Goal: Transaction & Acquisition: Book appointment/travel/reservation

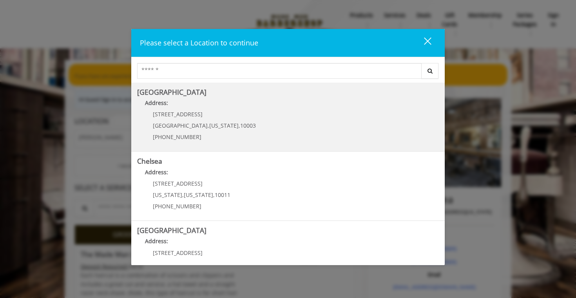
click at [240, 124] on span "10003" at bounding box center [248, 125] width 16 height 7
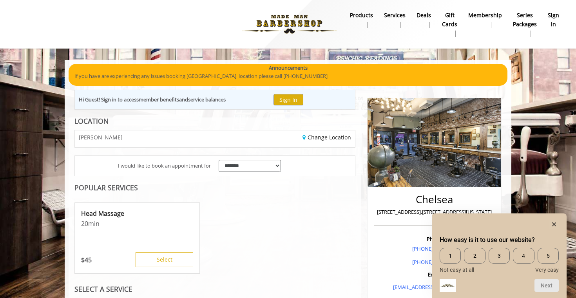
scroll to position [171, 0]
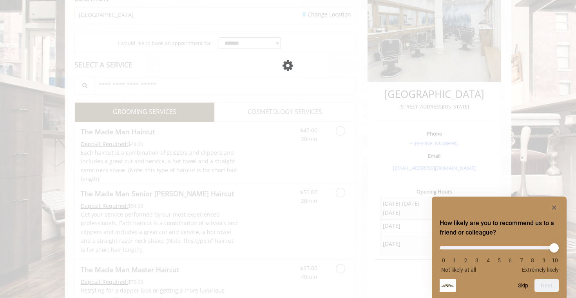
scroll to position [123, 0]
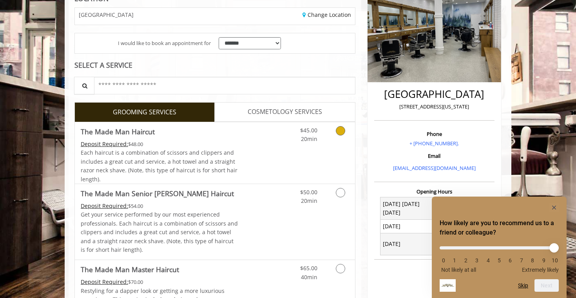
click at [340, 136] on link "Grooming services" at bounding box center [339, 133] width 20 height 22
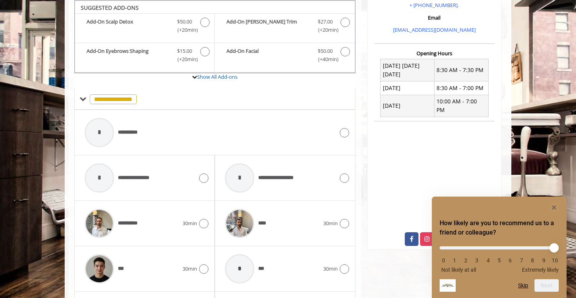
scroll to position [418, 0]
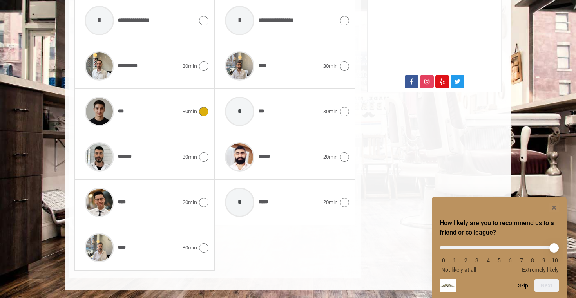
click at [197, 110] on div at bounding box center [202, 111] width 11 height 9
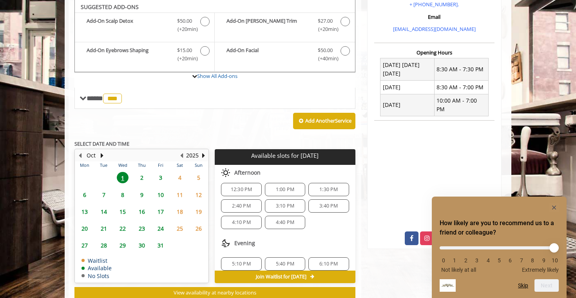
scroll to position [0, 0]
click at [283, 210] on span "3:10 PM" at bounding box center [285, 210] width 18 height 6
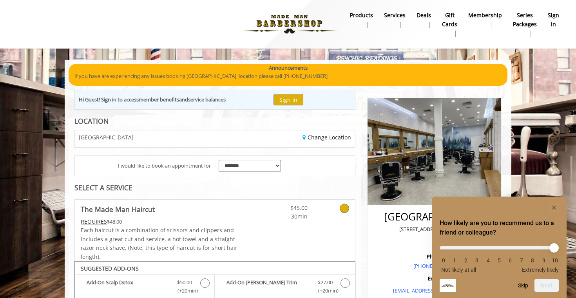
click at [486, 14] on b "Membership" at bounding box center [485, 15] width 34 height 9
click at [555, 208] on icon "Hide survey" at bounding box center [554, 208] width 4 height 4
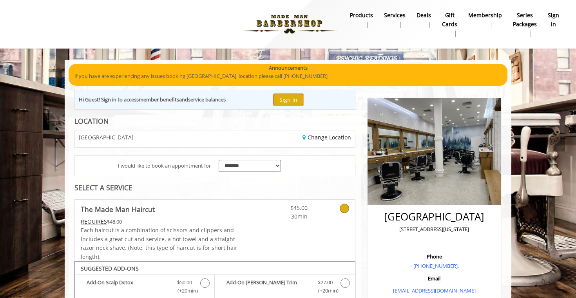
click at [291, 99] on button "Sign In" at bounding box center [288, 99] width 30 height 11
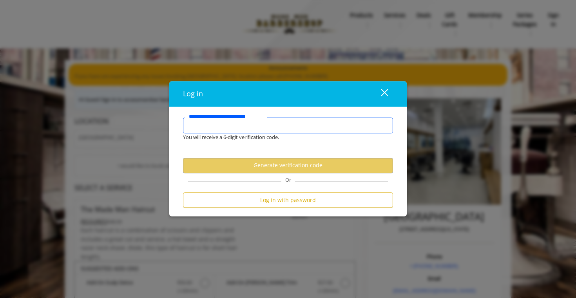
click at [255, 125] on input "**********" at bounding box center [288, 126] width 210 height 16
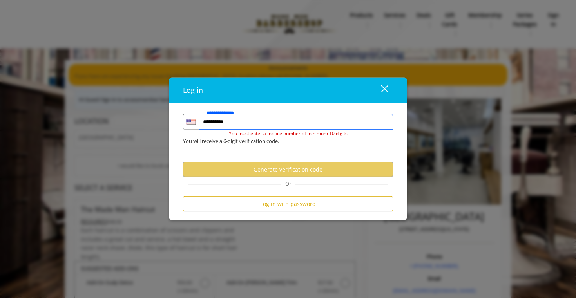
type input "**********"
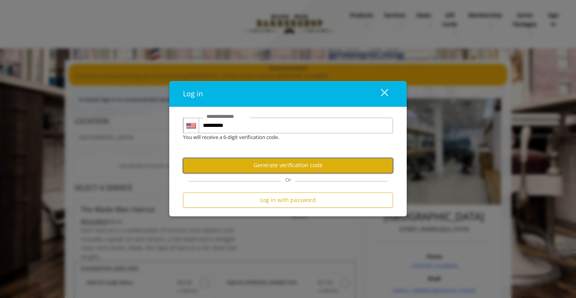
click at [251, 169] on button "Generate verification code" at bounding box center [288, 165] width 210 height 15
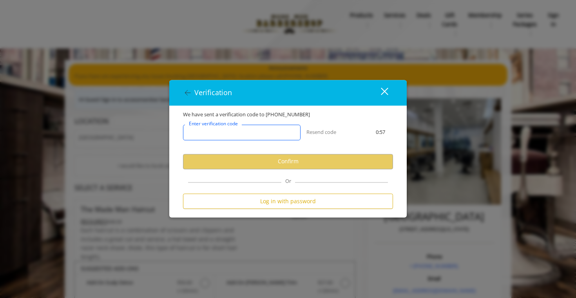
click at [259, 134] on input "Enter verification code" at bounding box center [242, 133] width 118 height 16
paste input "******"
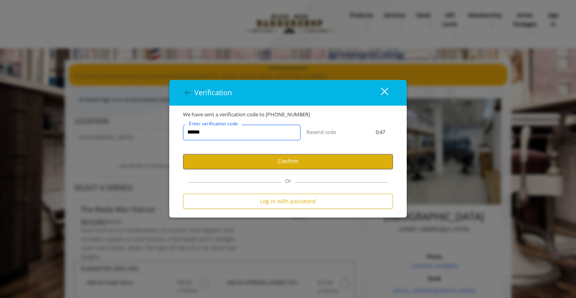
type input "******"
click at [280, 156] on button "Confirm" at bounding box center [288, 161] width 210 height 15
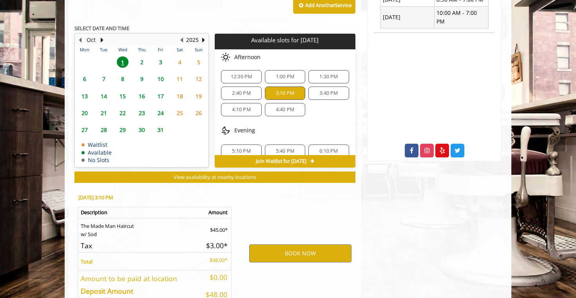
scroll to position [399, 0]
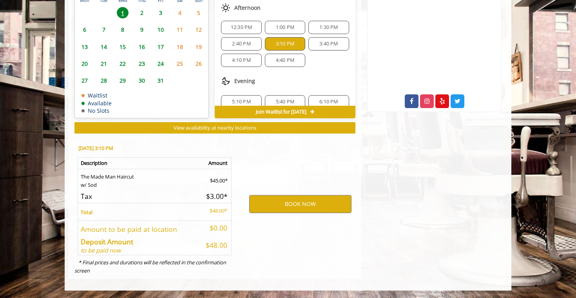
click at [336, 44] on span "3:40 PM" at bounding box center [328, 44] width 18 height 6
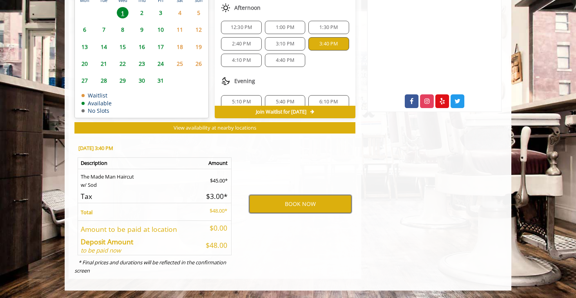
click at [297, 202] on button "BOOK NOW" at bounding box center [300, 204] width 102 height 18
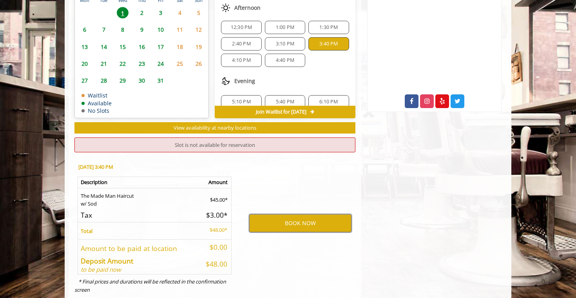
scroll to position [0, 0]
click at [295, 41] on div "3:10 PM" at bounding box center [285, 44] width 40 height 13
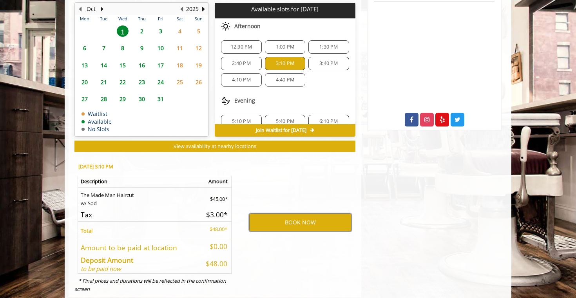
scroll to position [378, 0]
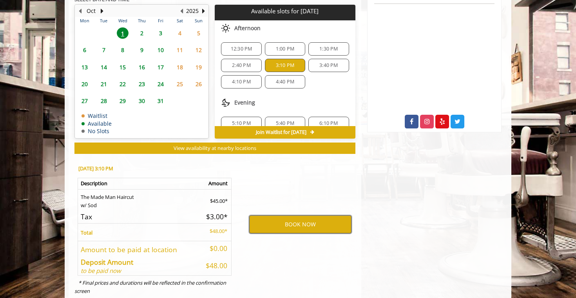
click at [303, 228] on button "BOOK NOW" at bounding box center [300, 224] width 102 height 18
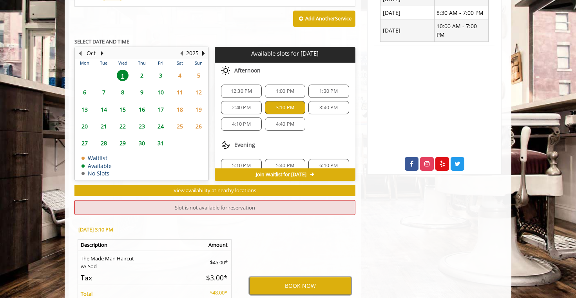
scroll to position [27, 0]
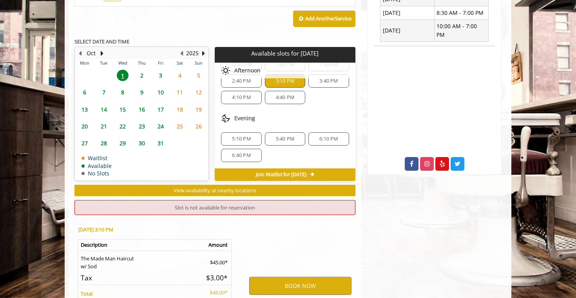
click at [139, 76] on span "2" at bounding box center [142, 75] width 12 height 11
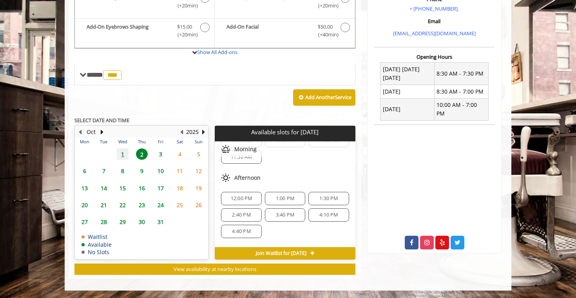
scroll to position [101, 0]
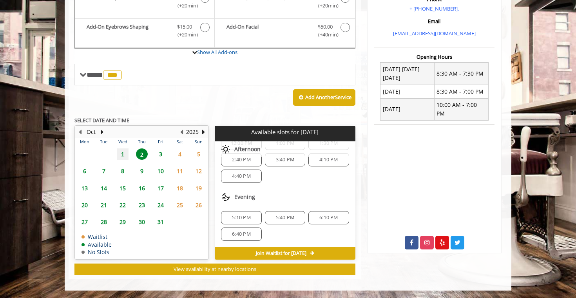
click at [125, 155] on span "1" at bounding box center [123, 153] width 12 height 11
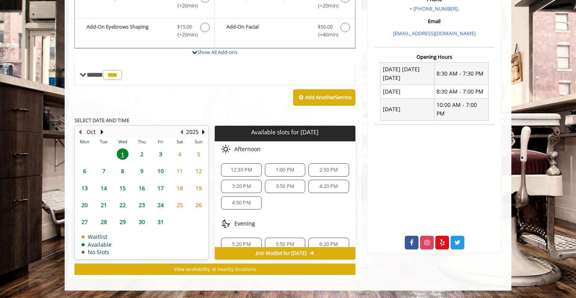
scroll to position [27, 0]
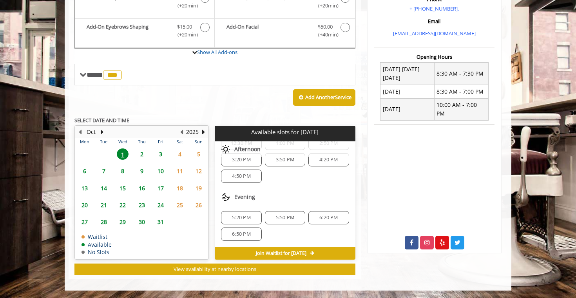
click at [277, 254] on span "Join Waitlist for Wed, Oct 01 2025" at bounding box center [281, 253] width 51 height 6
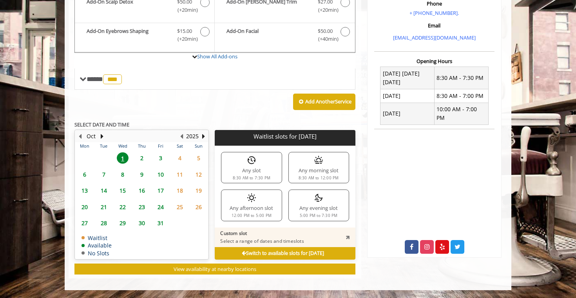
click at [277, 254] on b "Switch to available slots for Wed, Oct 01 2025" at bounding box center [283, 253] width 82 height 7
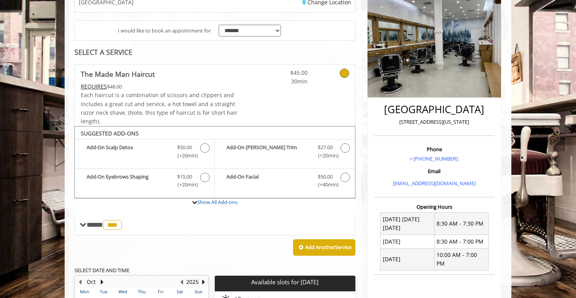
scroll to position [0, 0]
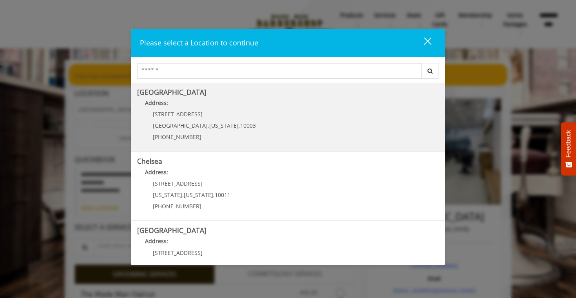
click at [206, 101] on Village "Address:" at bounding box center [288, 105] width 302 height 13
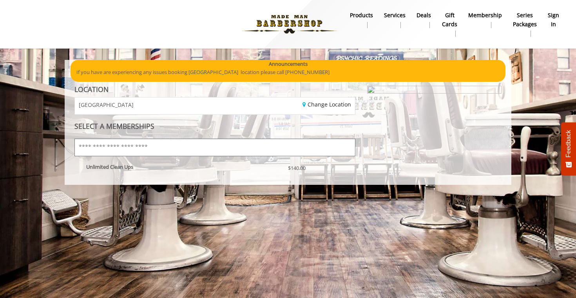
click at [123, 149] on input "text" at bounding box center [214, 148] width 281 height 18
click at [126, 178] on div "Unlimited Clean Ups" at bounding box center [181, 171] width 202 height 14
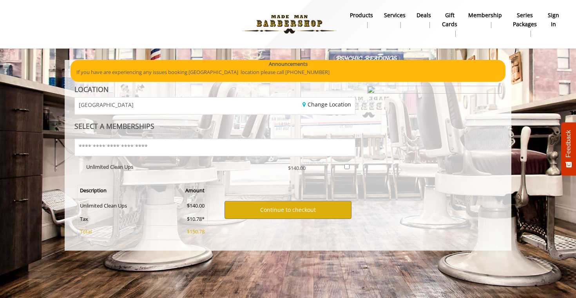
click at [396, 18] on b "Services" at bounding box center [395, 15] width 22 height 9
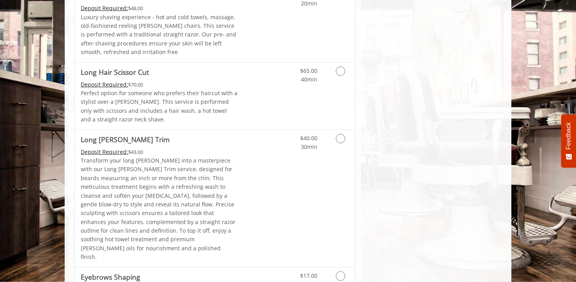
scroll to position [1206, 0]
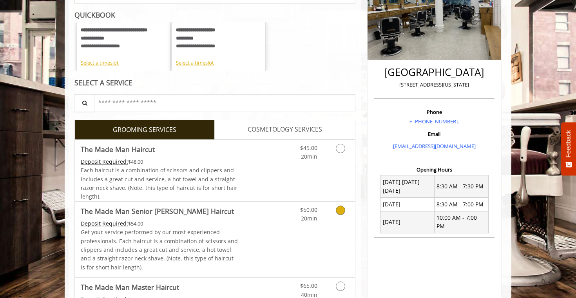
scroll to position [139, 0]
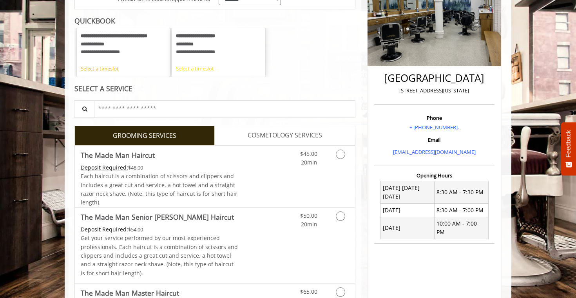
click at [200, 71] on div "Select a timeslot" at bounding box center [218, 69] width 85 height 8
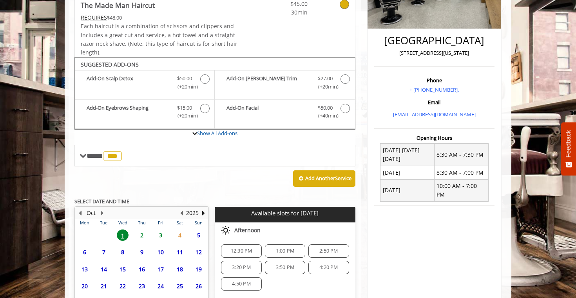
scroll to position [242, 0]
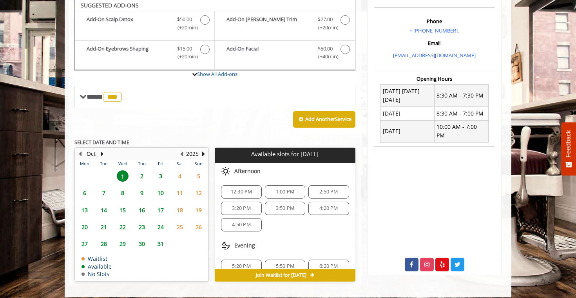
click at [248, 201] on div "12:30 PM 1:00 PM 2:50 PM 3:20 PM 3:50 PM 4:20 PM 4:50 PM" at bounding box center [285, 208] width 140 height 59
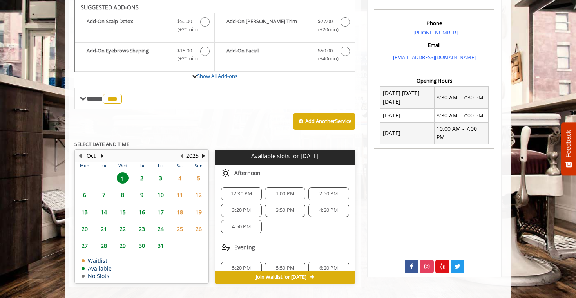
click at [248, 210] on span "3:20 PM" at bounding box center [241, 210] width 18 height 6
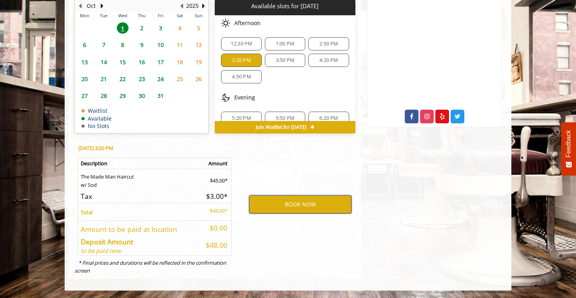
click at [306, 202] on button "BOOK NOW" at bounding box center [300, 204] width 102 height 18
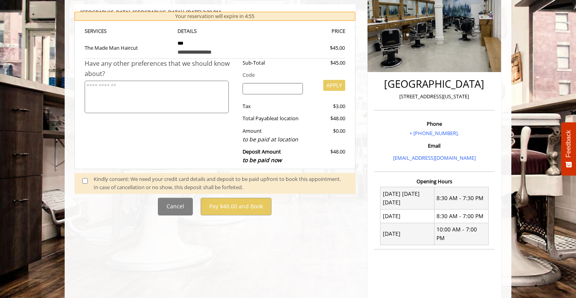
scroll to position [134, 0]
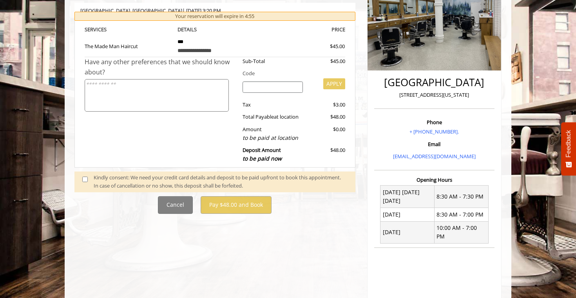
click at [179, 177] on div "Kindly consent: We need your credit card details and deposit to be paid upfront…" at bounding box center [221, 182] width 254 height 16
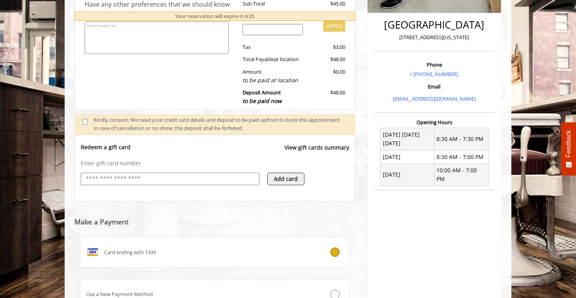
scroll to position [254, 0]
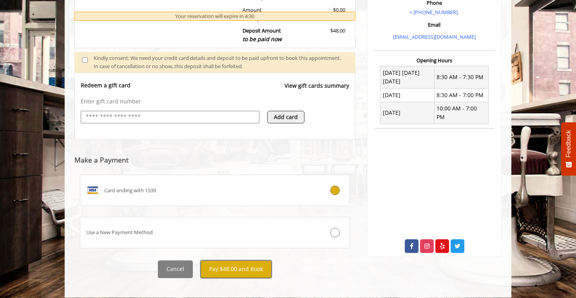
click at [235, 263] on button "Pay $48.00 and Book" at bounding box center [236, 269] width 71 height 18
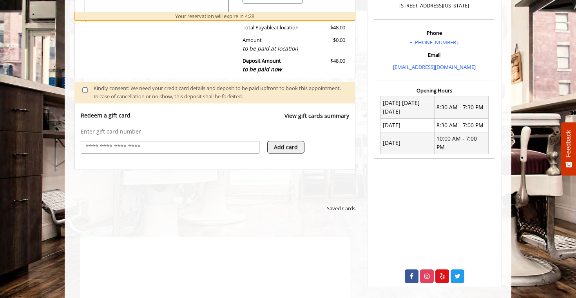
scroll to position [0, 0]
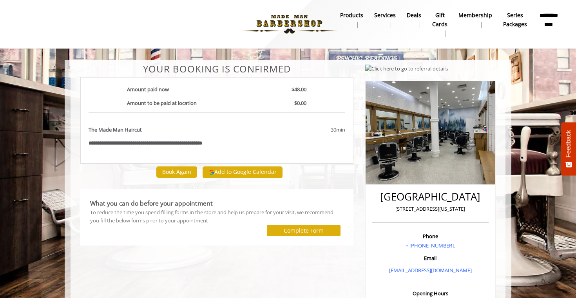
click at [322, 171] on div "Book Again Add to Google Calendar" at bounding box center [216, 172] width 273 height 17
click at [219, 172] on button "Add to Google Calendar" at bounding box center [243, 172] width 80 height 12
